Goal: Task Accomplishment & Management: Manage account settings

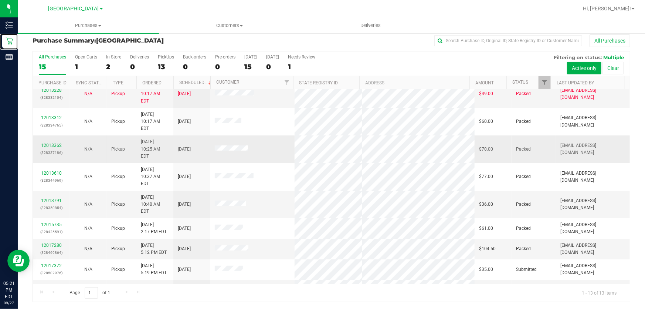
scroll to position [71, 0]
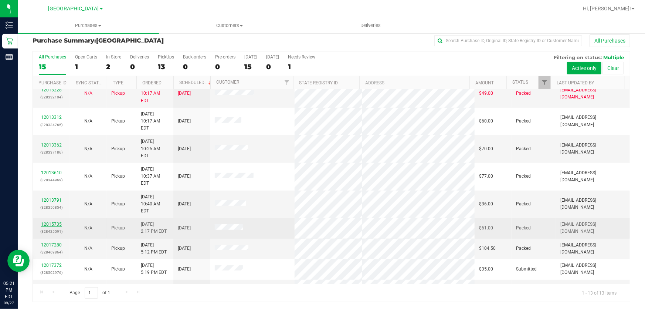
click at [57, 221] on link "12015735" at bounding box center [51, 223] width 21 height 5
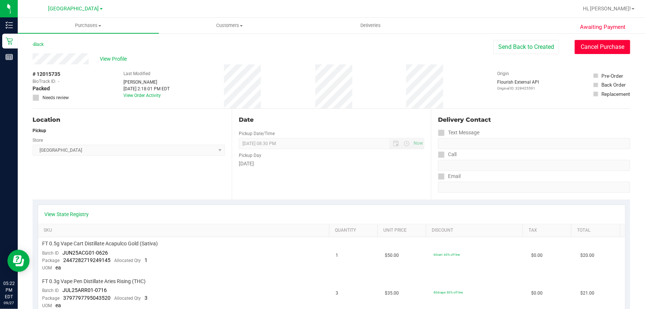
click at [603, 50] on button "Cancel Purchase" at bounding box center [602, 47] width 55 height 14
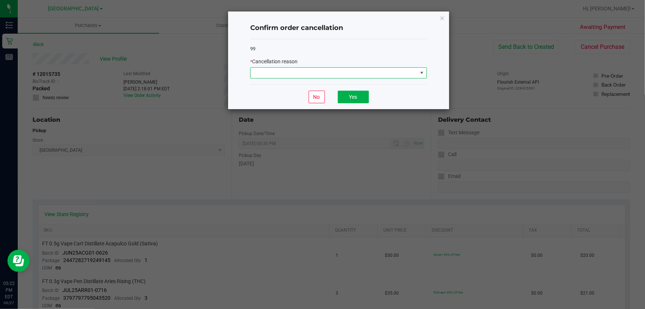
click at [304, 72] on span at bounding box center [334, 73] width 167 height 10
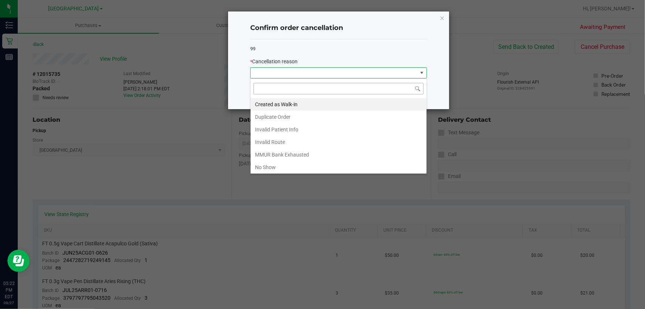
scroll to position [11, 177]
click at [302, 118] on li "Duplicate Order" at bounding box center [339, 117] width 176 height 13
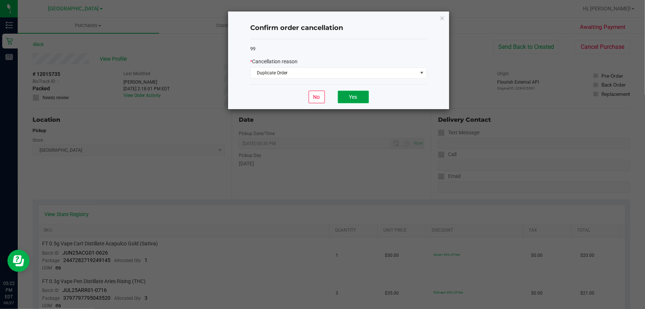
click at [350, 100] on button "Yes" at bounding box center [353, 97] width 31 height 13
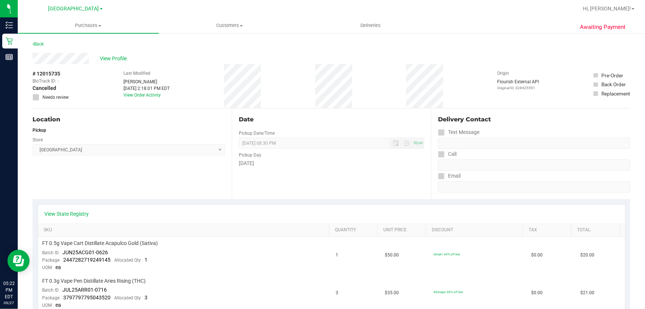
scroll to position [0, 0]
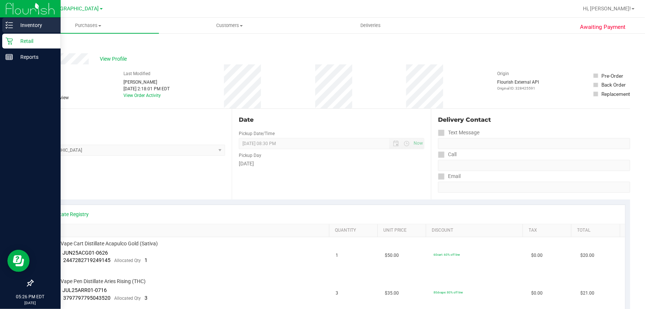
click at [20, 21] on p "Inventory" at bounding box center [35, 25] width 44 height 9
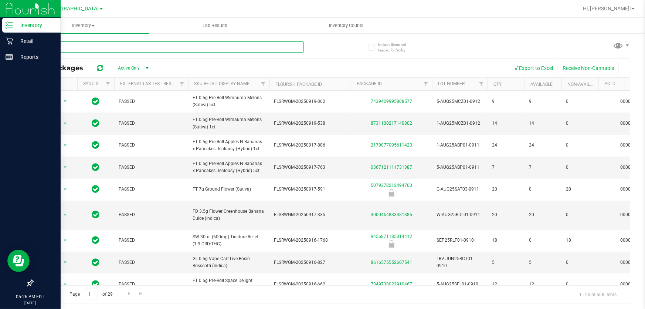
click at [137, 44] on input "text" at bounding box center [168, 46] width 271 height 11
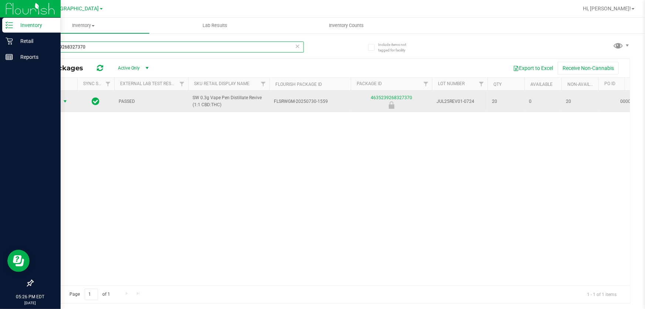
type input "4635239268327370"
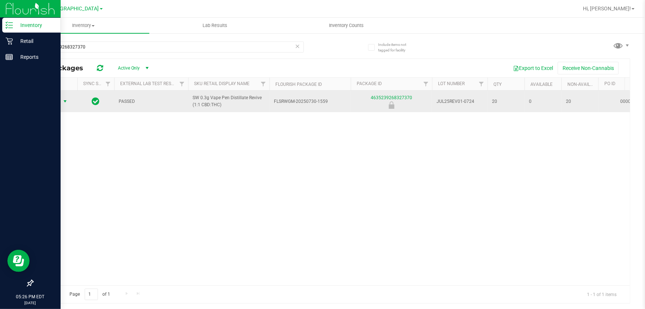
click at [64, 101] on span "select" at bounding box center [65, 101] width 6 height 6
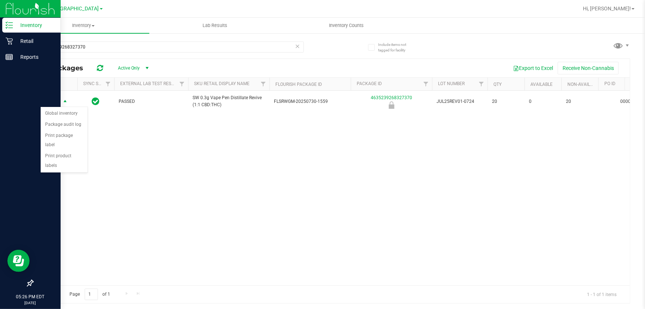
click at [142, 146] on div "Action Action Global inventory Package audit log Print package label Print prod…" at bounding box center [331, 188] width 597 height 194
click at [628, 8] on span "Hi, [PERSON_NAME]!" at bounding box center [607, 9] width 48 height 6
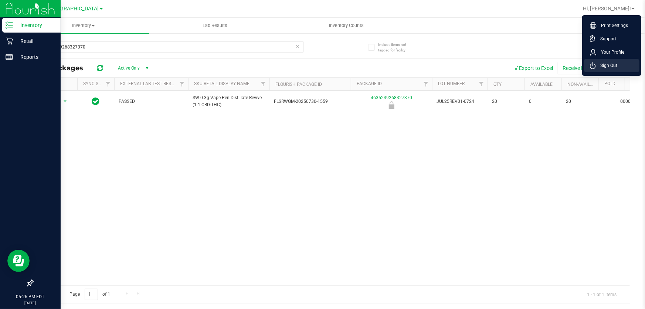
click at [618, 64] on li "Sign Out" at bounding box center [611, 65] width 55 height 13
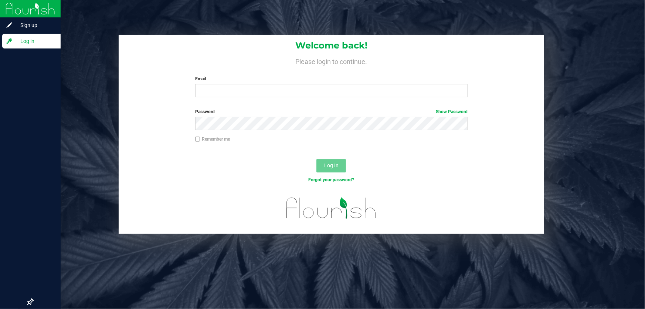
click at [340, 80] on label "Email" at bounding box center [331, 78] width 273 height 7
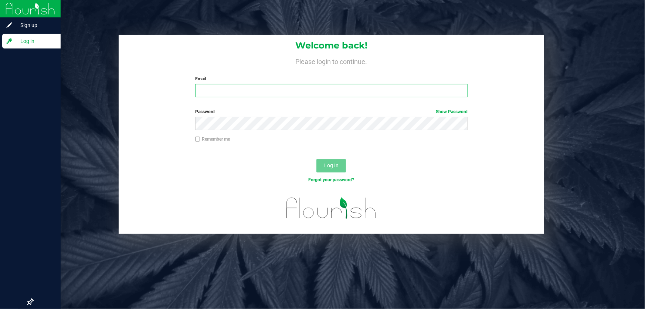
click at [340, 84] on input "Email" at bounding box center [331, 90] width 273 height 13
click at [340, 89] on input "Email" at bounding box center [331, 90] width 273 height 13
type input "[EMAIL_ADDRESS][DOMAIN_NAME]"
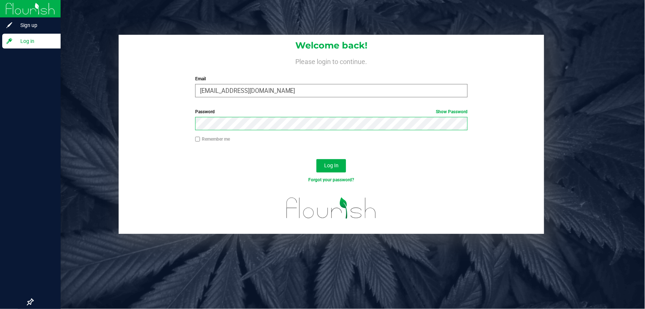
click at [316, 159] on button "Log In" at bounding box center [331, 165] width 30 height 13
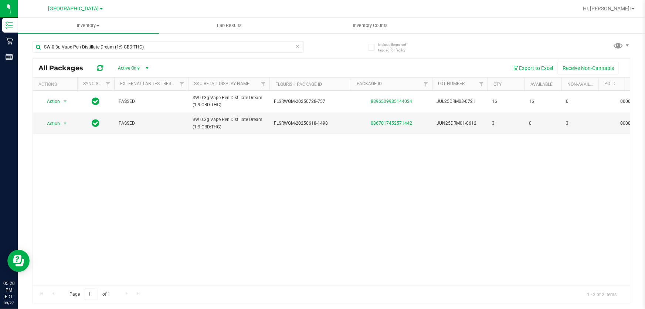
drag, startPoint x: 167, startPoint y: 46, endPoint x: 0, endPoint y: -41, distance: 188.5
click at [0, 0] on html "Inventory Retail Reports 05:20 PM EDT [DATE] 09/27 [GEOGRAPHIC_DATA] WC Hi, [PE…" at bounding box center [322, 154] width 645 height 309
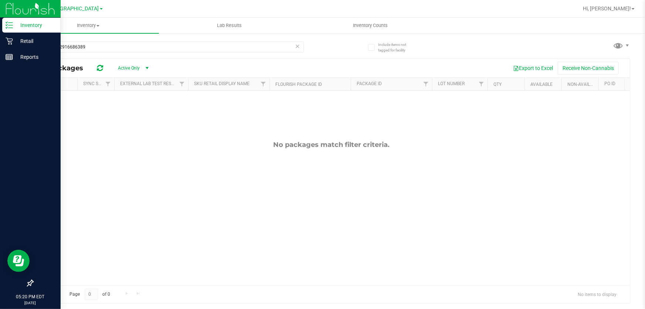
drag, startPoint x: 0, startPoint y: 27, endPoint x: 0, endPoint y: 5, distance: 22.6
click at [0, 5] on div "Inventory Retail Reports 05:20 PM EDT [DATE] 09/27 [GEOGRAPHIC_DATA] WC Hi, [PE…" at bounding box center [322, 154] width 645 height 309
type input "0426713512858421"
drag, startPoint x: 121, startPoint y: 44, endPoint x: 0, endPoint y: 8, distance: 126.4
click at [0, 8] on div "Inventory Retail Reports 05:20 PM EDT [DATE] 09/27 [GEOGRAPHIC_DATA] WC Hi, [PE…" at bounding box center [322, 154] width 645 height 309
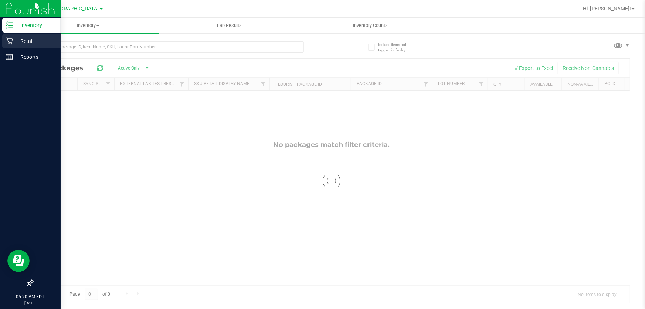
click at [40, 43] on p "Retail" at bounding box center [35, 41] width 44 height 9
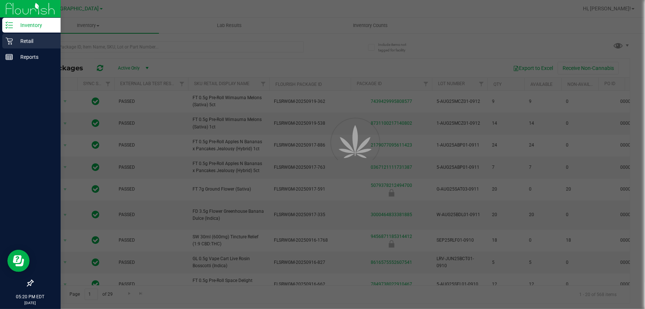
click at [40, 43] on p "Retail" at bounding box center [35, 41] width 44 height 9
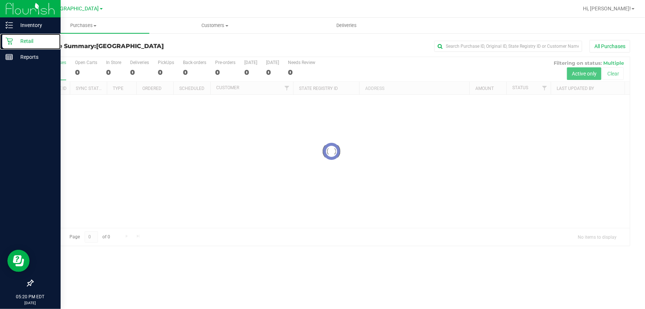
click at [40, 43] on p "Retail" at bounding box center [35, 41] width 44 height 9
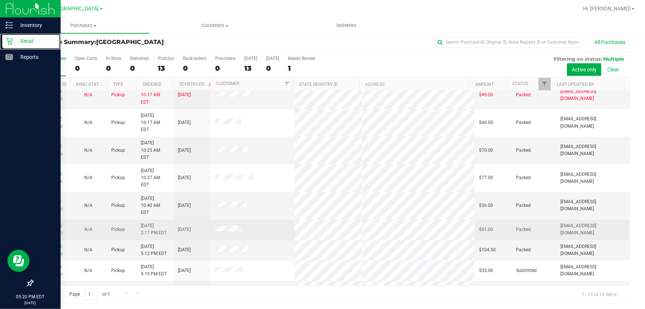
scroll to position [6, 0]
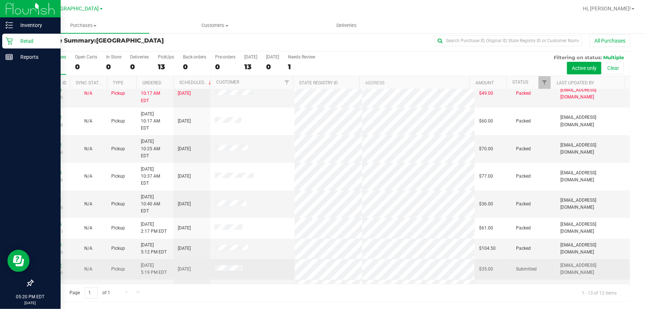
click at [55, 262] on link "12017372" at bounding box center [51, 264] width 21 height 5
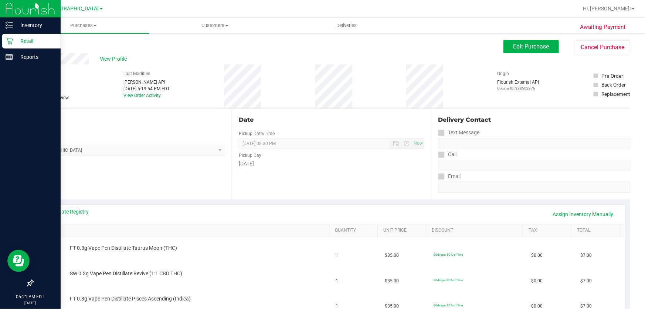
click at [9, 40] on icon at bounding box center [9, 40] width 7 height 7
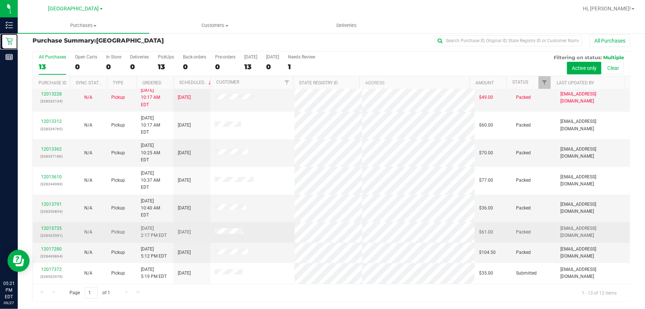
scroll to position [71, 0]
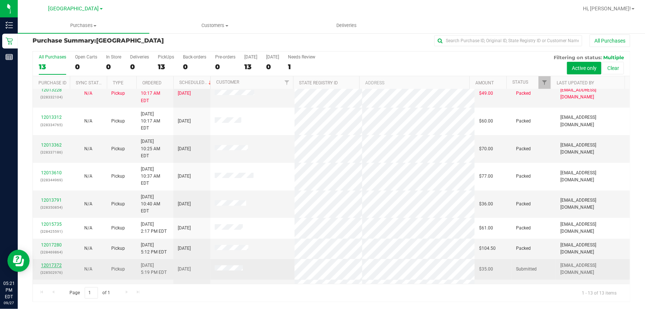
click at [47, 262] on link "12017372" at bounding box center [51, 264] width 21 height 5
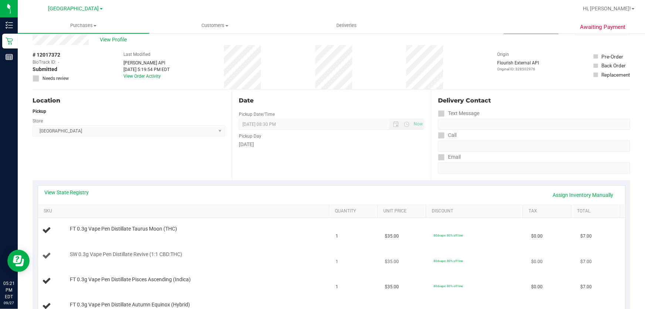
scroll to position [6, 0]
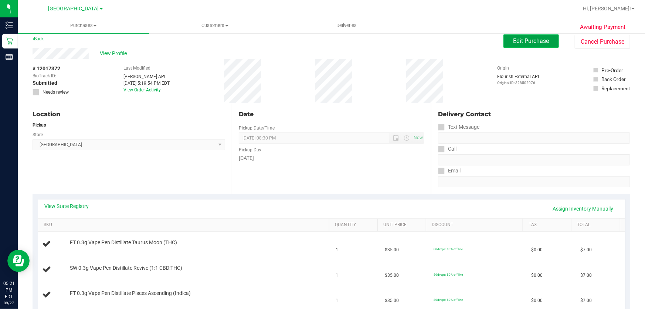
click at [535, 38] on span "Edit Purchase" at bounding box center [531, 40] width 36 height 7
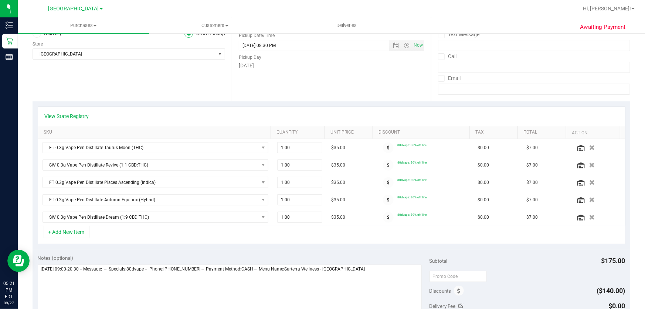
scroll to position [106, 0]
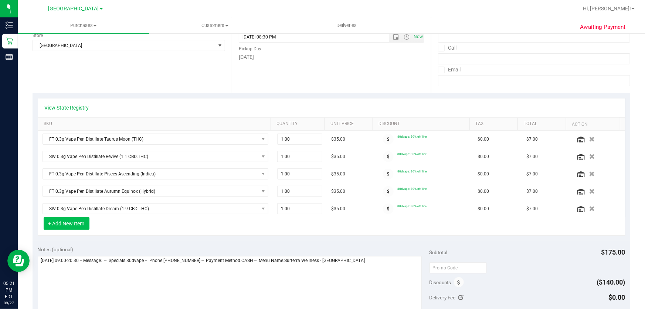
click at [64, 221] on button "+ Add New Item" at bounding box center [67, 223] width 46 height 13
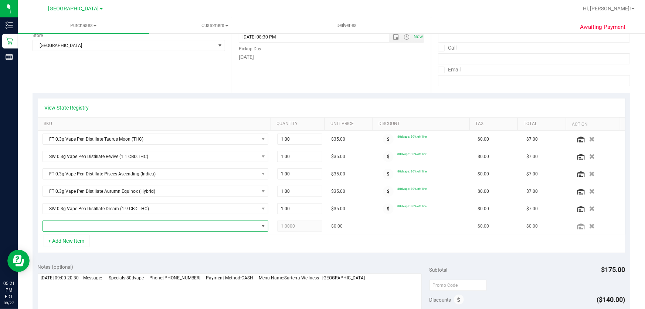
click at [81, 228] on span "NO DATA FOUND" at bounding box center [151, 226] width 216 height 10
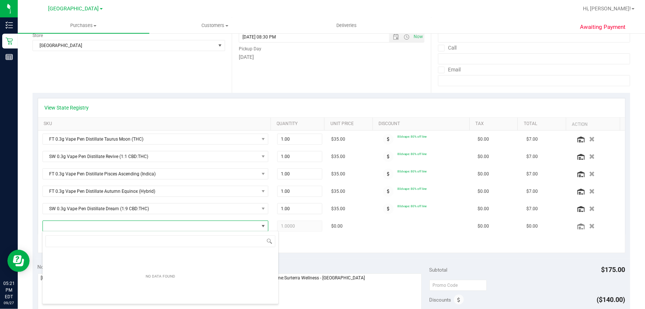
scroll to position [11, 220]
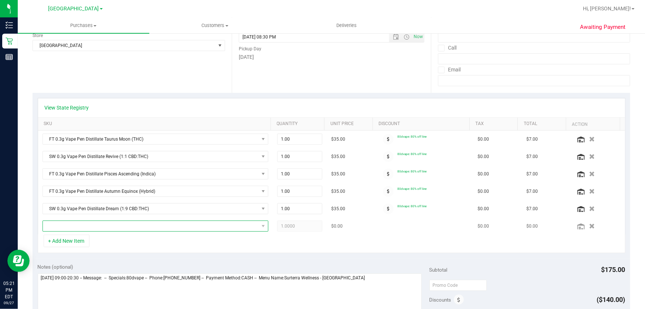
click at [110, 222] on span "NO DATA FOUND" at bounding box center [151, 226] width 216 height 10
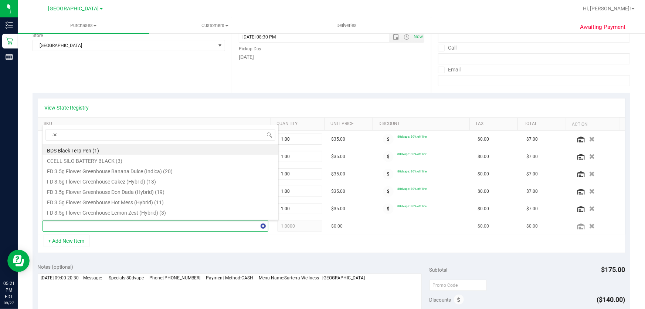
type input "acg"
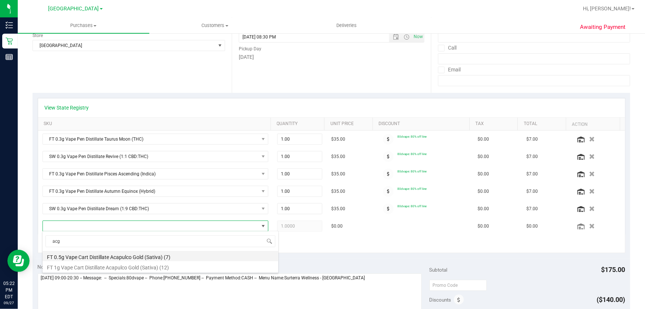
click at [113, 257] on li "FT 0.5g Vape Cart Distillate Acapulco Gold (Sativa) (7)" at bounding box center [161, 256] width 236 height 10
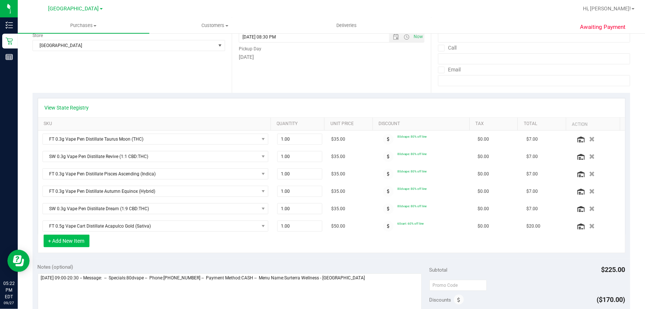
click at [61, 245] on button "+ Add New Item" at bounding box center [67, 240] width 46 height 13
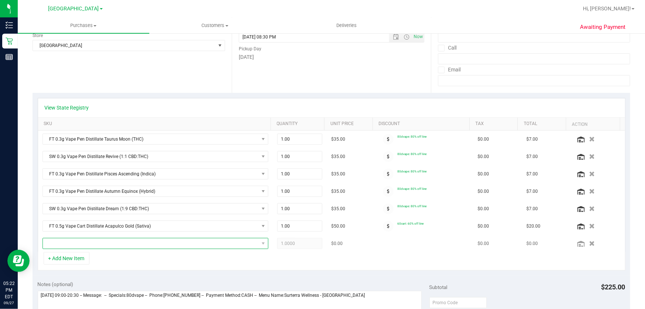
click at [67, 239] on span "NO DATA FOUND" at bounding box center [151, 243] width 216 height 10
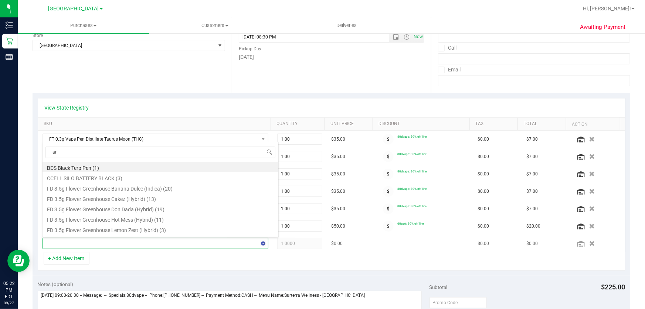
type input "arr"
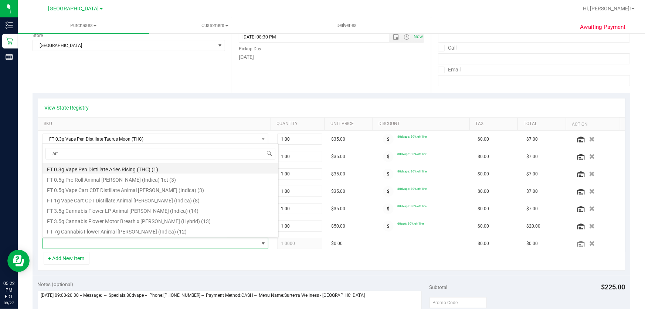
click at [121, 167] on li "FT 0.3g Vape Pen Distillate Aries Rising (THC) (1)" at bounding box center [161, 168] width 236 height 10
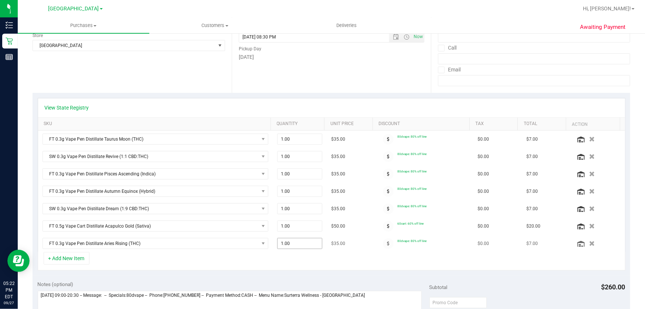
click at [292, 241] on span "1.00 1" at bounding box center [299, 243] width 45 height 11
type input "3"
type input "3.00"
click at [292, 255] on div "+ Add New Item" at bounding box center [332, 261] width 588 height 18
click at [71, 253] on button "+ Add New Item" at bounding box center [67, 258] width 46 height 13
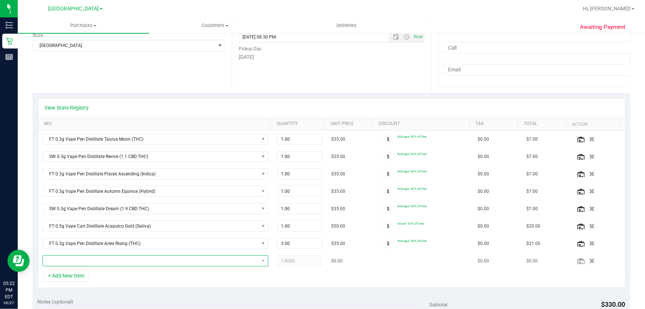
click at [82, 259] on span "NO DATA FOUND" at bounding box center [151, 260] width 216 height 10
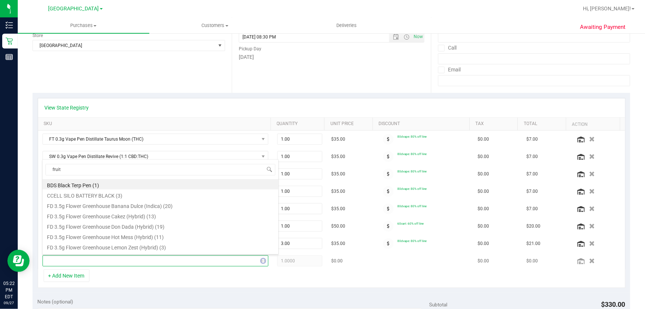
type input "fruity"
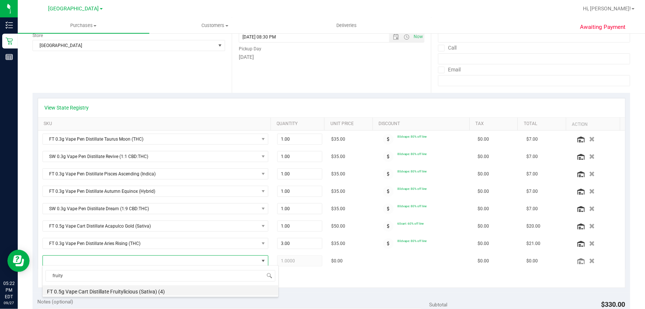
click at [104, 289] on li "FT 0.5g Vape Cart Distillate Fruitylicious (Sativa) (4)" at bounding box center [161, 290] width 236 height 10
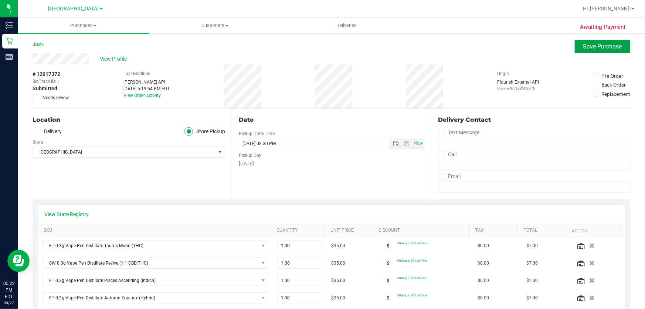
click at [584, 46] on span "Save Purchase" at bounding box center [602, 46] width 39 height 7
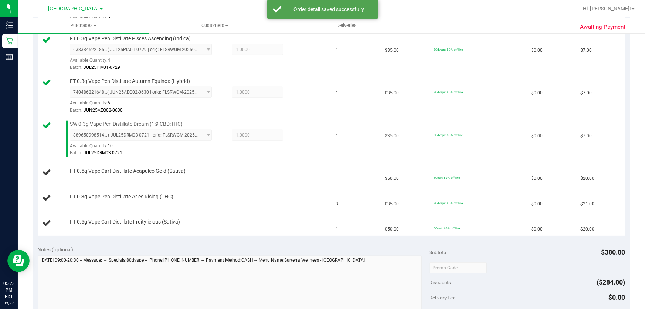
scroll to position [302, 0]
